Goal: Information Seeking & Learning: Check status

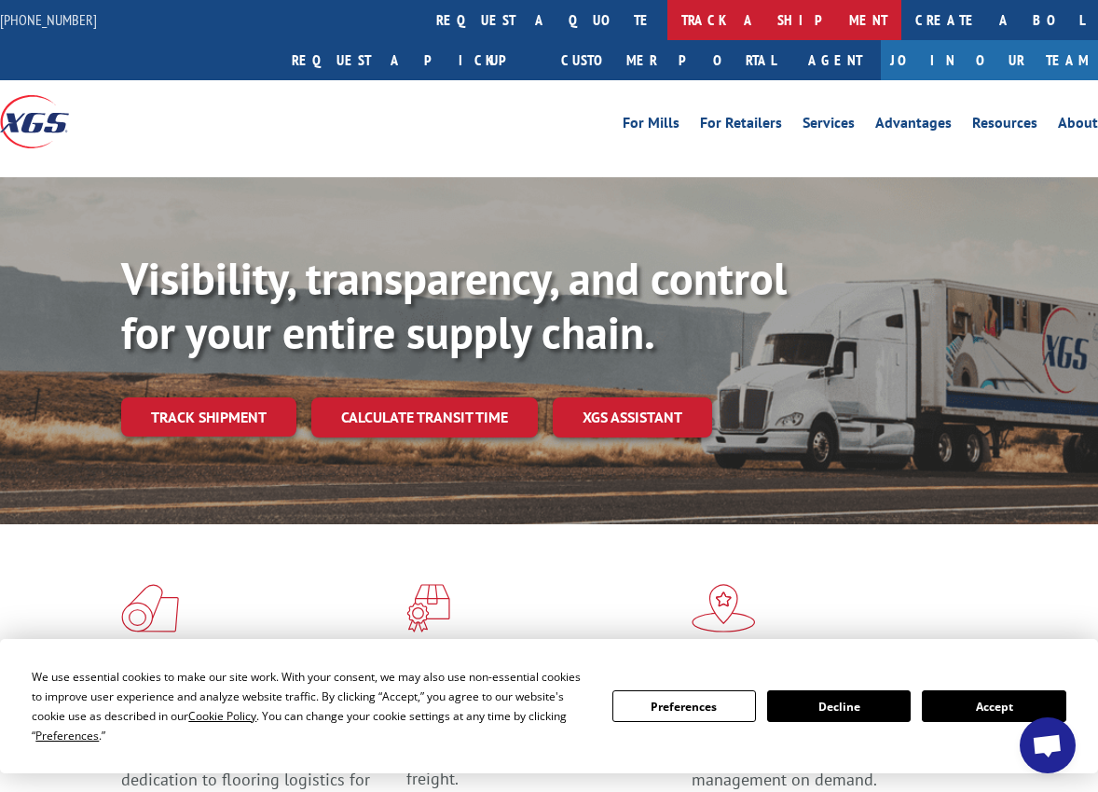
click at [668, 21] on link "track a shipment" at bounding box center [785, 20] width 234 height 40
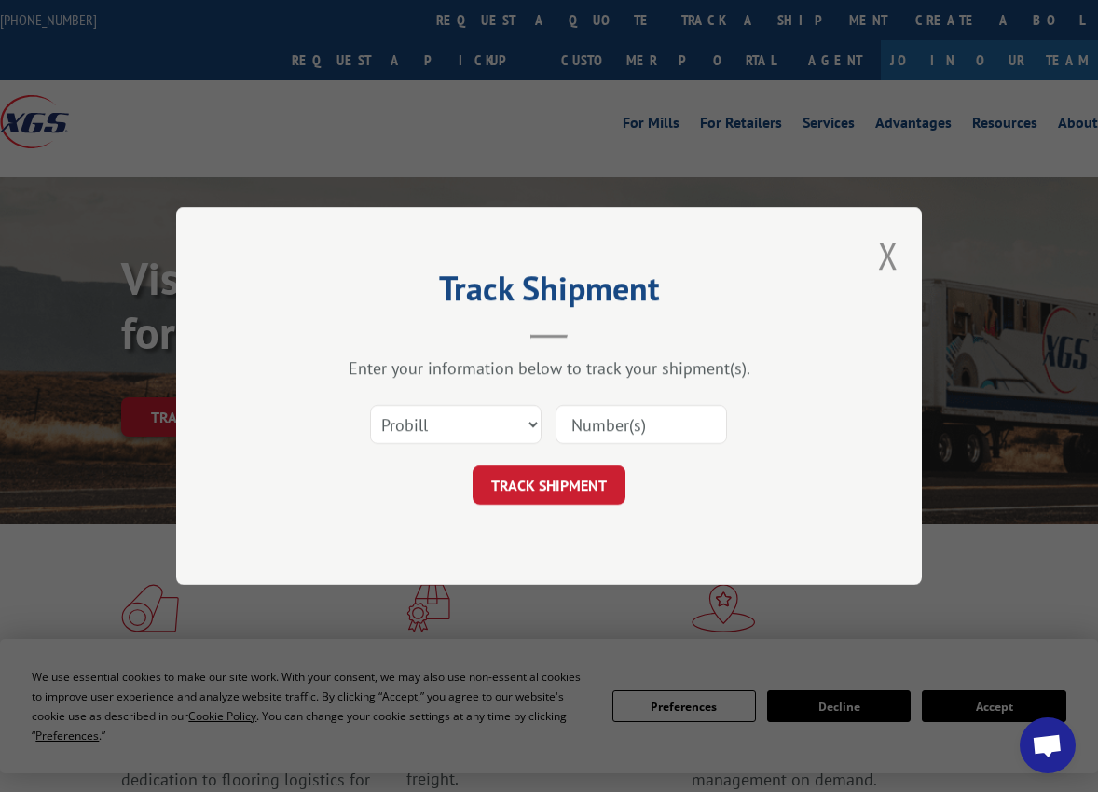
click at [604, 420] on input at bounding box center [642, 424] width 172 height 39
paste input "905126"
type input "905126"
click at [589, 470] on button "TRACK SHIPMENT" at bounding box center [549, 484] width 153 height 39
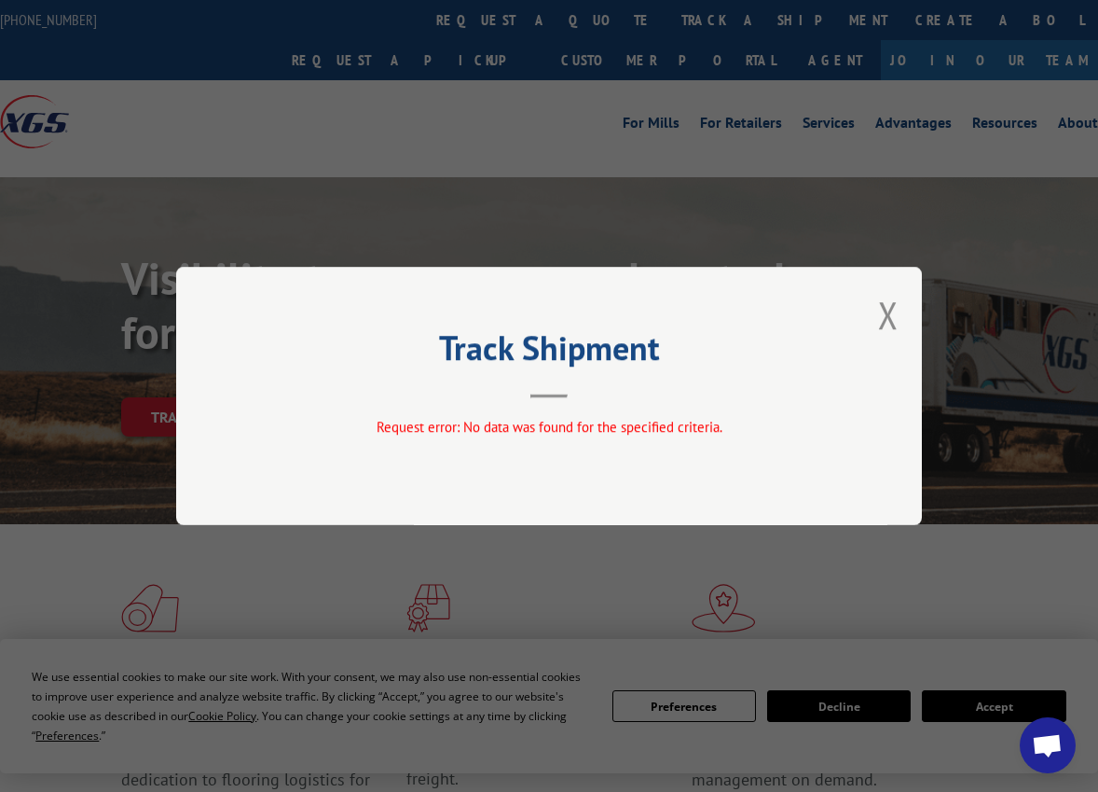
click at [877, 307] on div "Track Shipment Request error: No data was found for the specified criteria." at bounding box center [549, 396] width 746 height 258
click at [880, 309] on button "Close modal" at bounding box center [888, 314] width 21 height 49
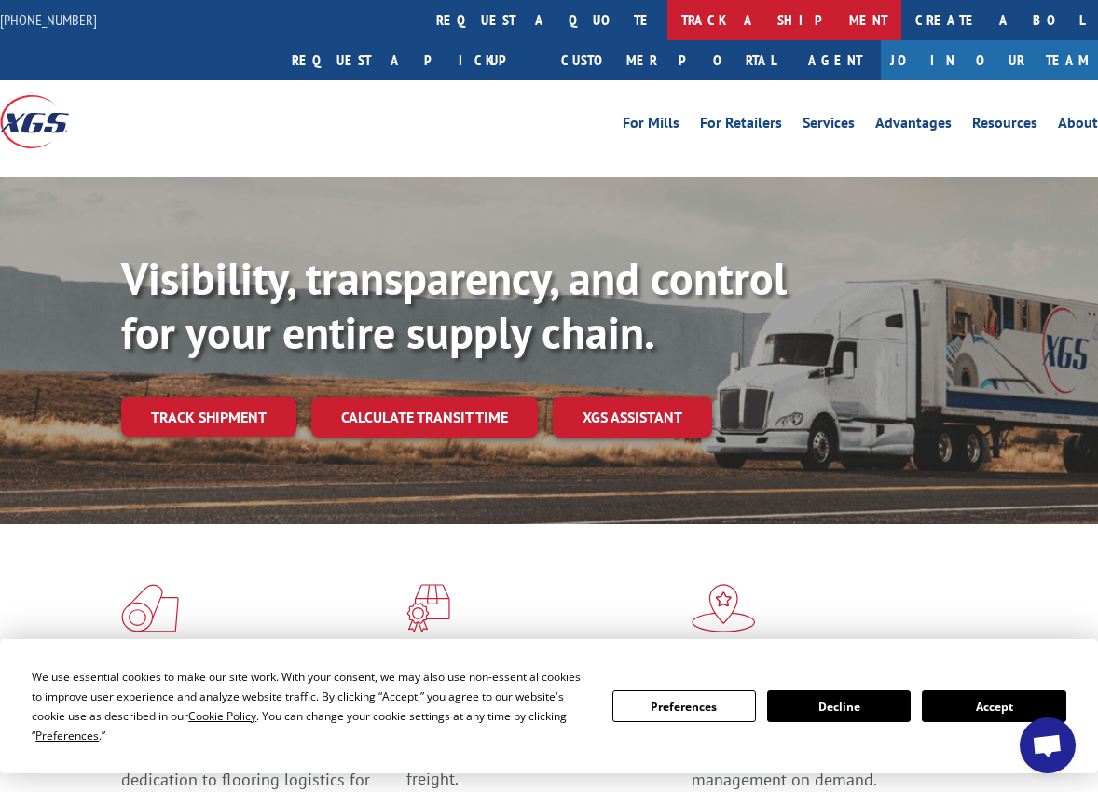
click at [668, 16] on link "track a shipment" at bounding box center [785, 20] width 234 height 40
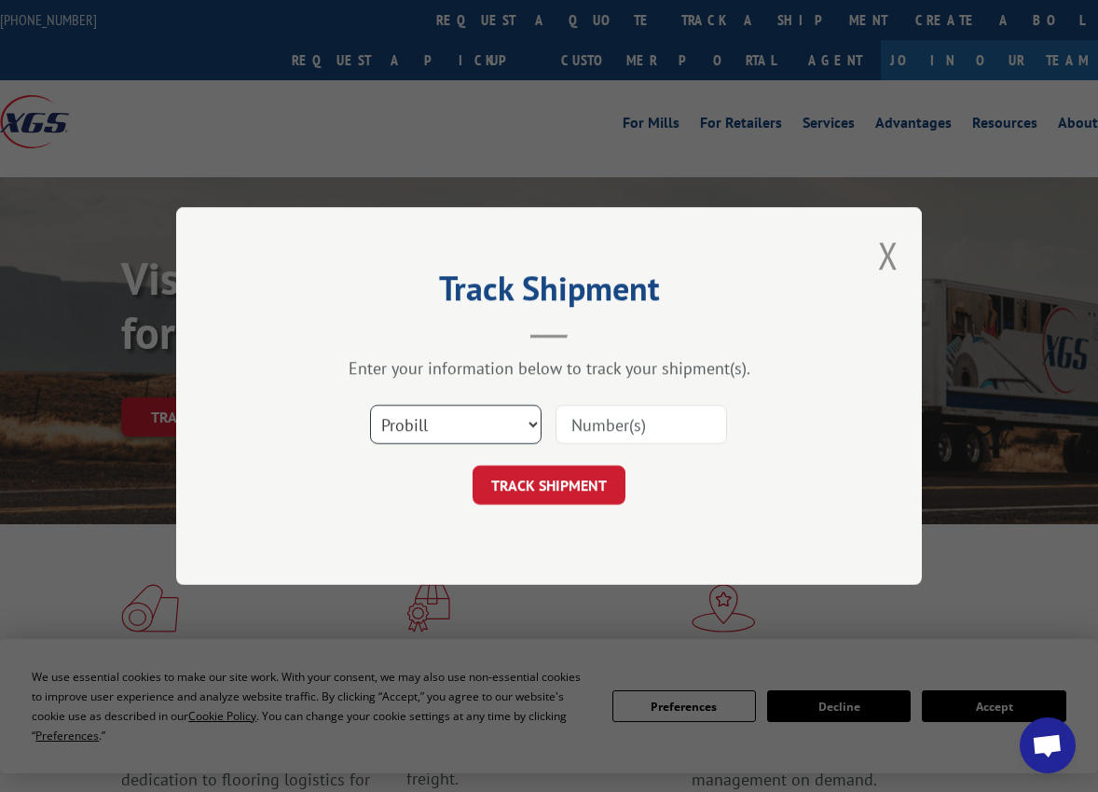
select select "po"
click at [656, 418] on input at bounding box center [642, 424] width 172 height 39
paste input "905126"
type input "905126"
click at [548, 485] on button "TRACK SHIPMENT" at bounding box center [549, 484] width 153 height 39
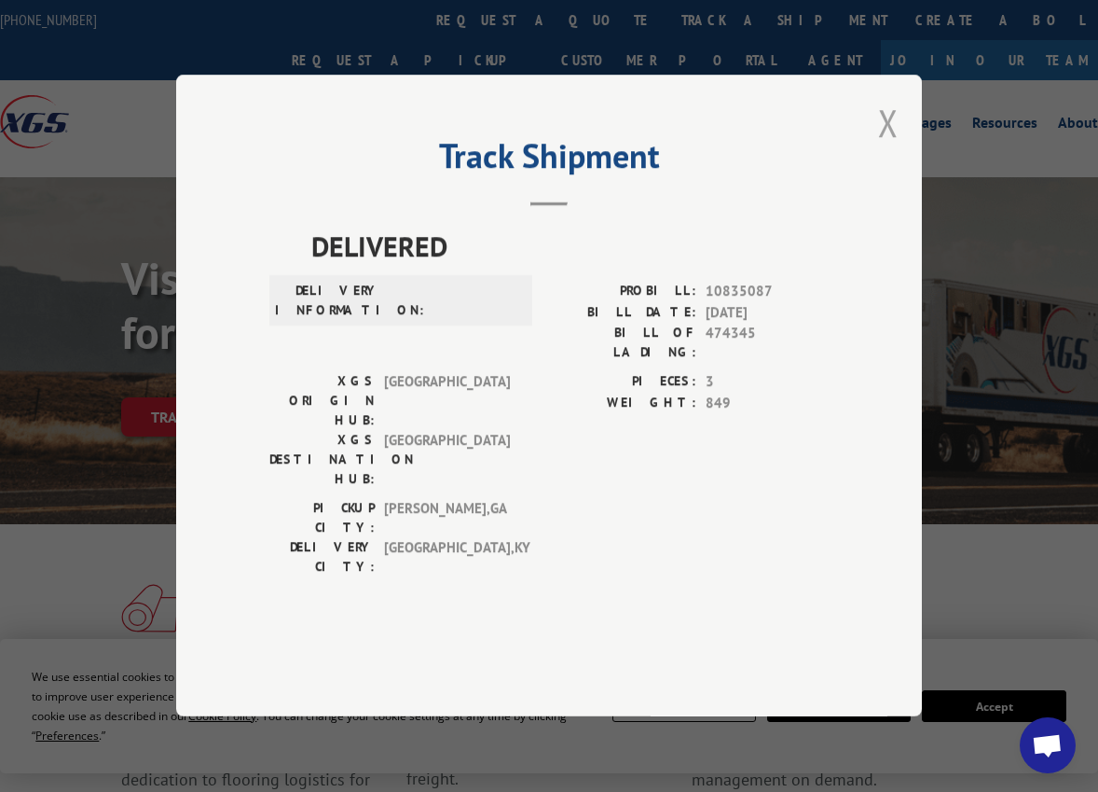
click at [888, 147] on button "Close modal" at bounding box center [888, 122] width 21 height 49
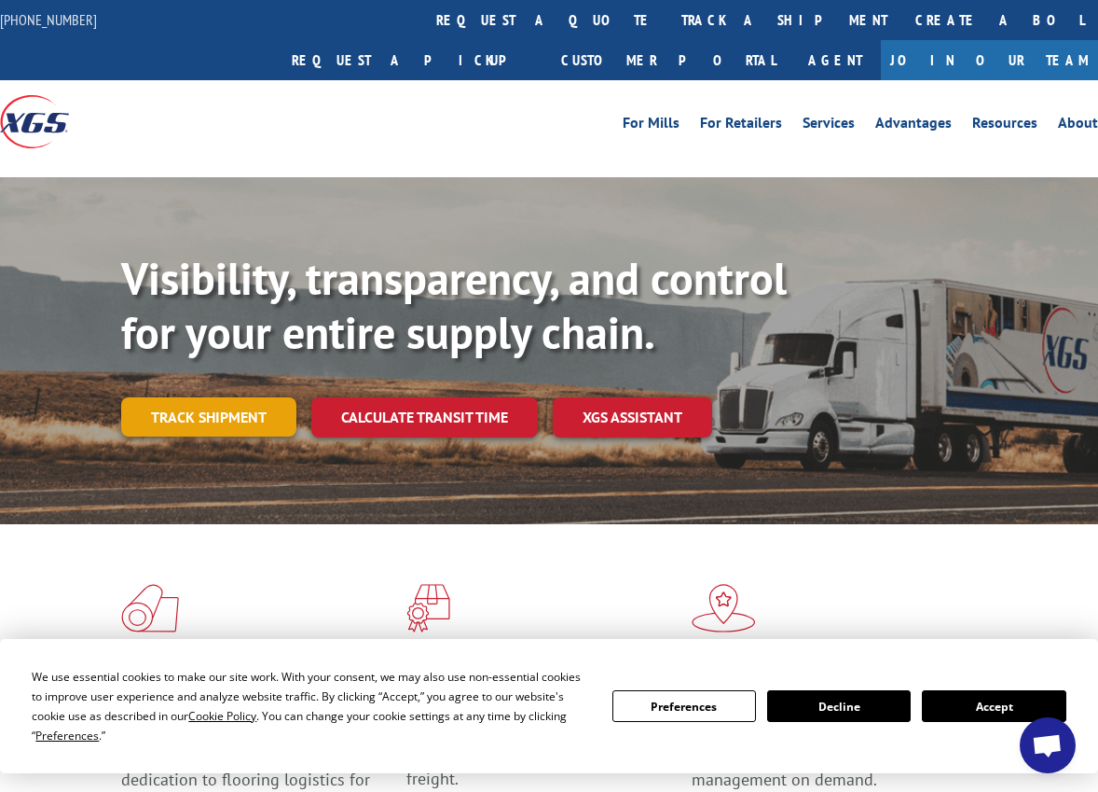
click at [198, 397] on link "Track shipment" at bounding box center [208, 416] width 175 height 39
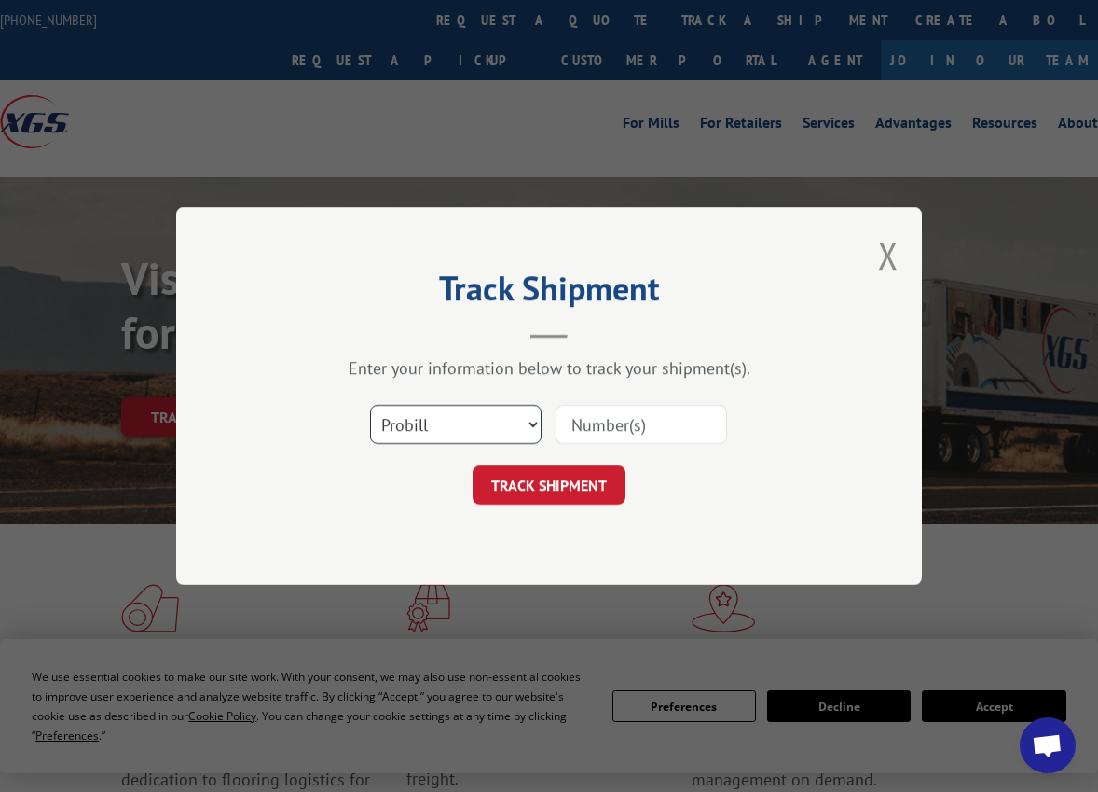
select select "bol"
click at [595, 421] on input at bounding box center [642, 424] width 172 height 39
paste input "905126"
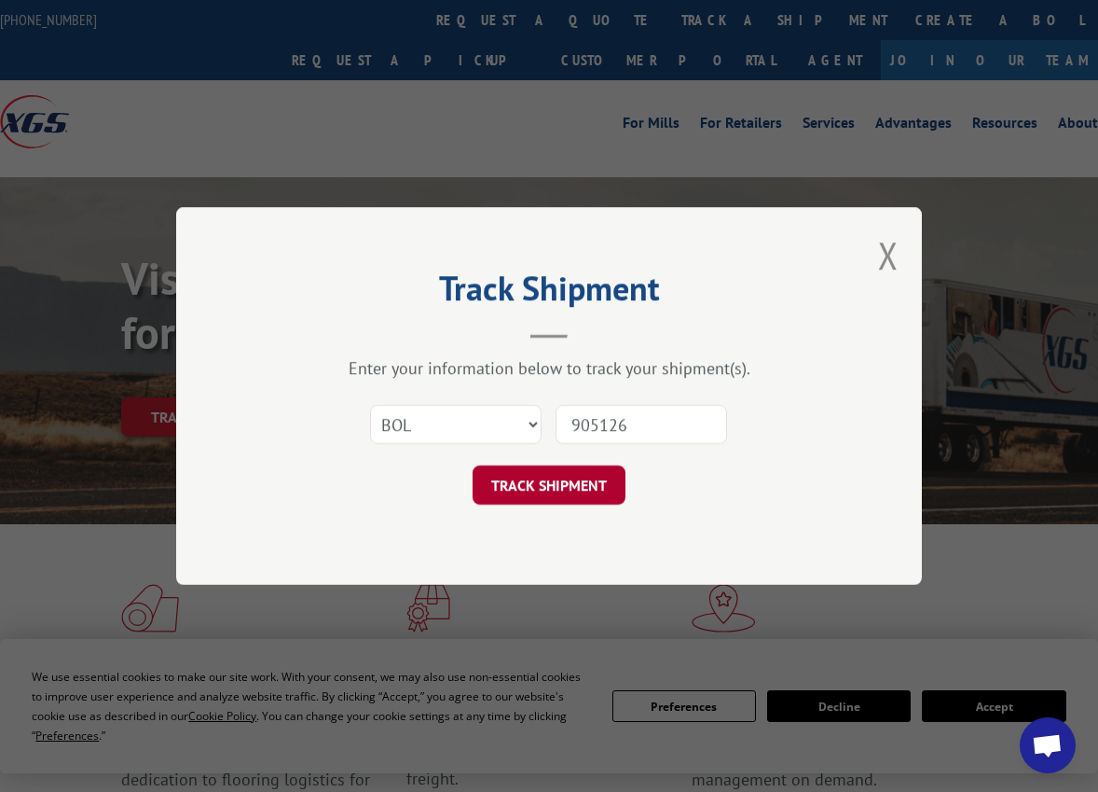
type input "905126"
click at [580, 502] on button "TRACK SHIPMENT" at bounding box center [549, 484] width 153 height 39
